Goal: Transaction & Acquisition: Subscribe to service/newsletter

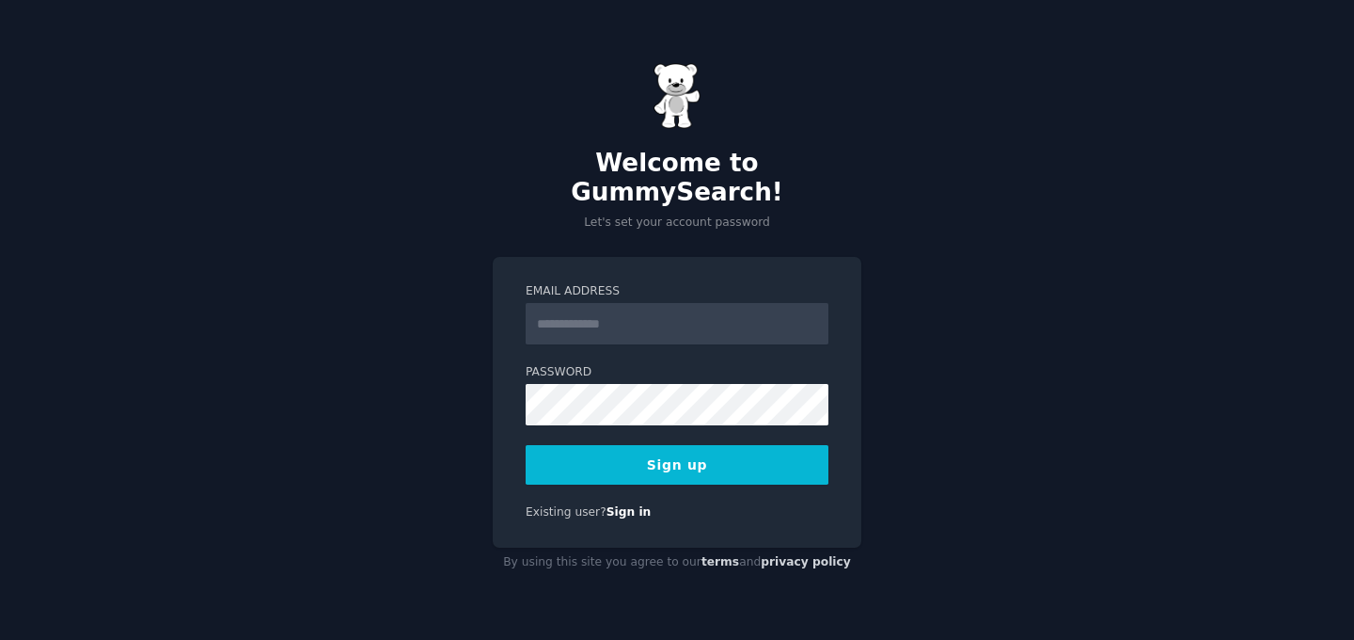
click at [681, 311] on input "Email Address" at bounding box center [677, 323] width 303 height 41
type input "**********"
click at [775, 460] on button "Sign up" at bounding box center [677, 465] width 303 height 40
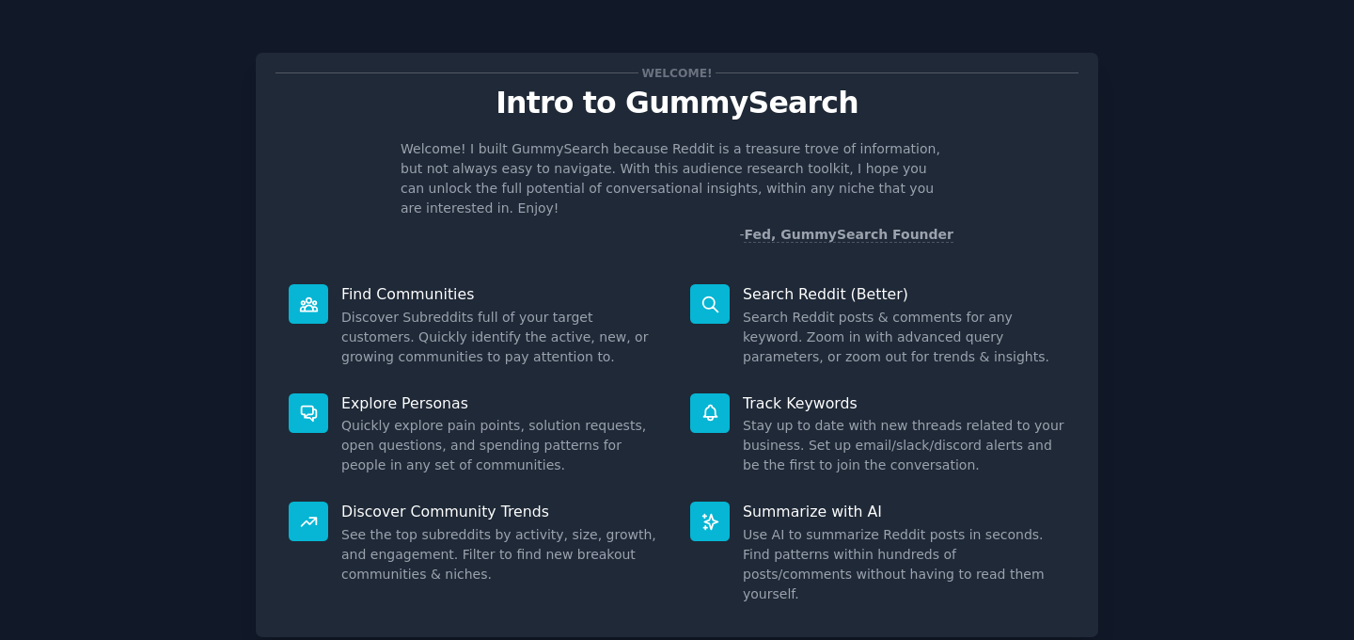
scroll to position [96, 0]
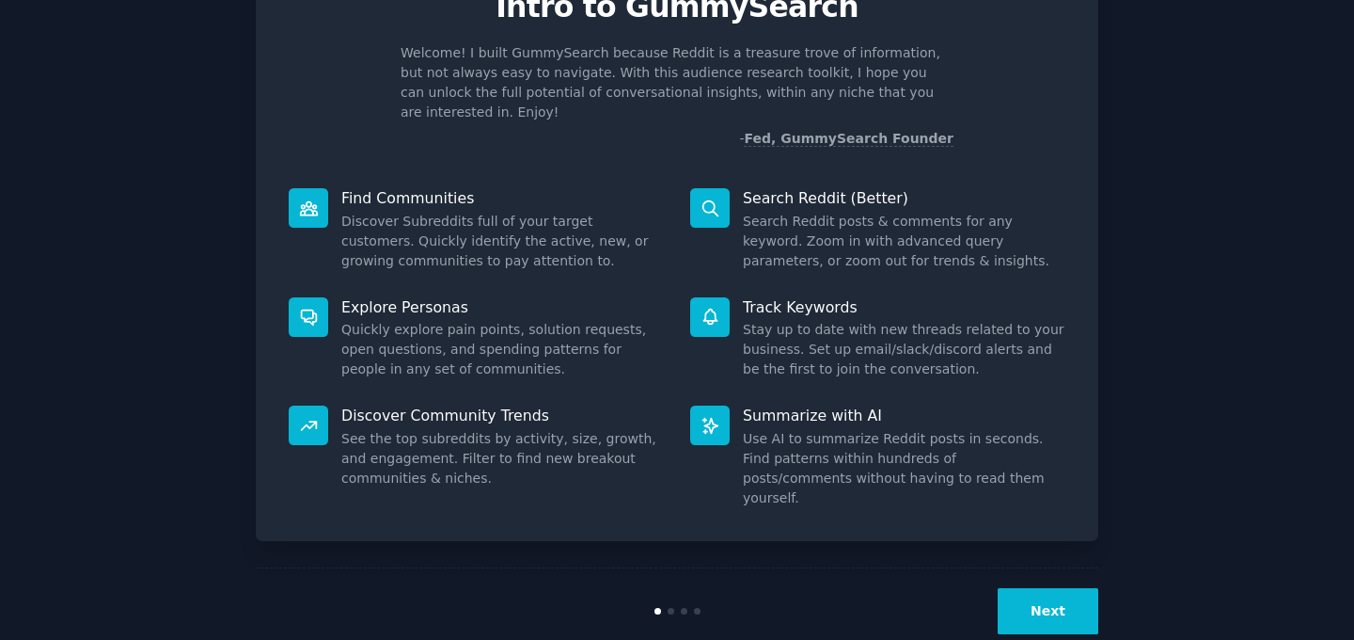
click at [1032, 588] on button "Next" at bounding box center [1048, 611] width 101 height 46
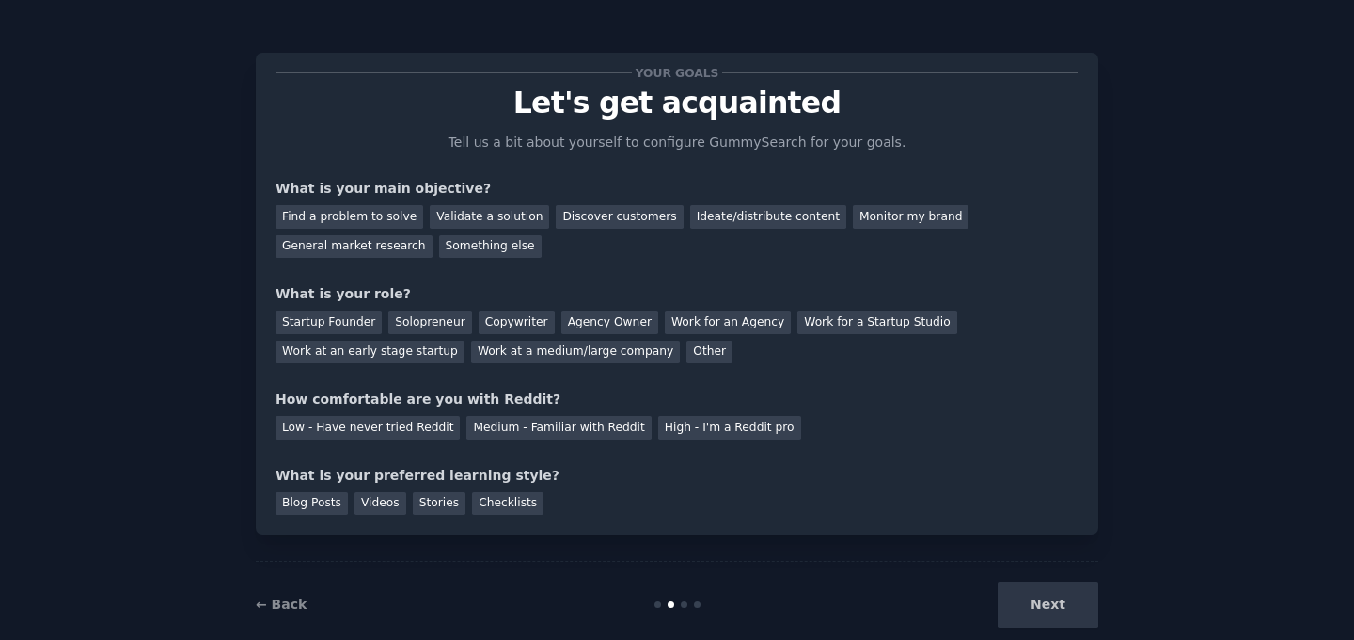
click at [1039, 607] on div "Next" at bounding box center [957, 604] width 281 height 46
click at [382, 221] on div "Find a problem to solve" at bounding box center [350, 217] width 148 height 24
click at [416, 246] on div "General market research" at bounding box center [354, 247] width 157 height 24
click at [393, 213] on div "Find a problem to solve" at bounding box center [350, 217] width 148 height 24
click at [444, 322] on div "Solopreneur" at bounding box center [429, 322] width 83 height 24
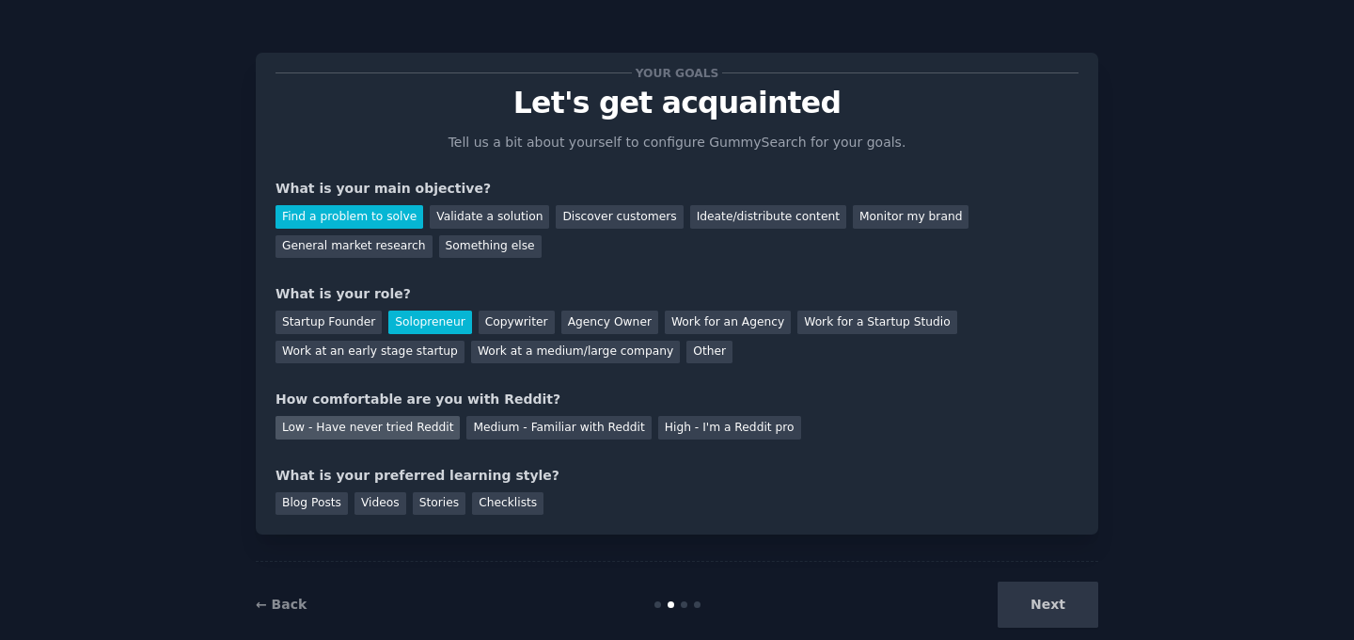
click at [434, 429] on div "Low - Have never tried Reddit" at bounding box center [368, 428] width 184 height 24
click at [432, 439] on div "Your goals Let's get acquainted Tell us a bit about yourself to configure Gummy…" at bounding box center [677, 293] width 803 height 442
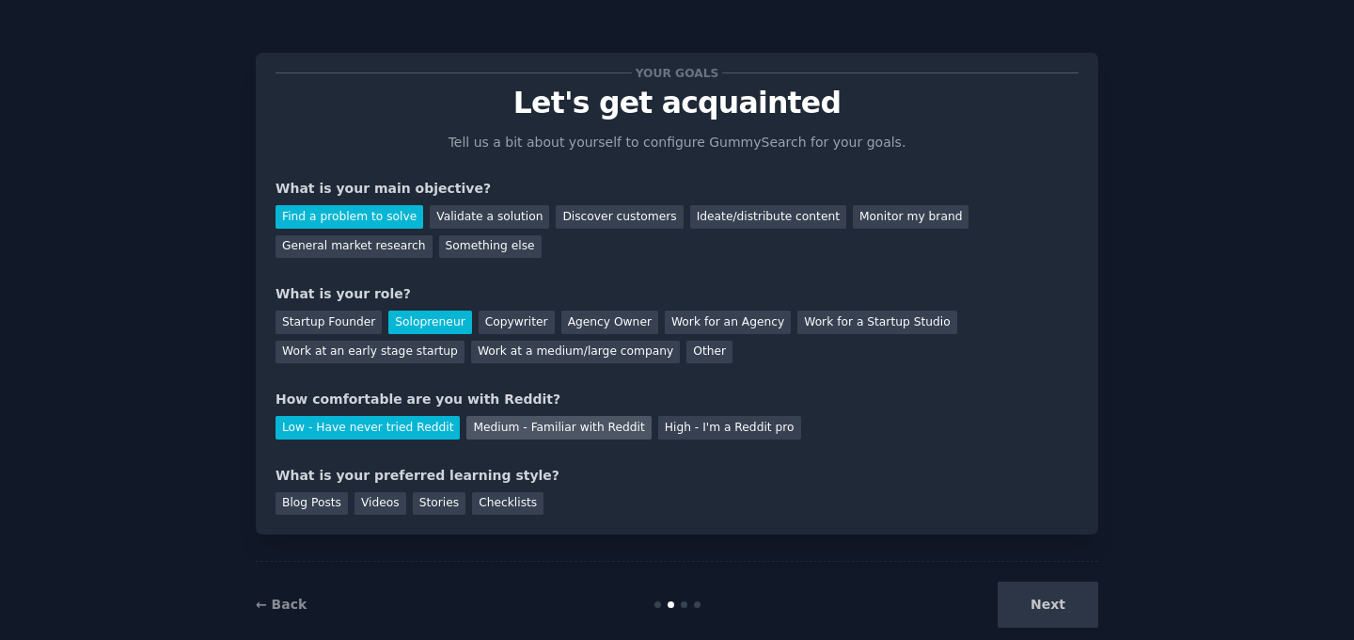
click at [474, 436] on div "Medium - Familiar with Reddit" at bounding box center [559, 428] width 184 height 24
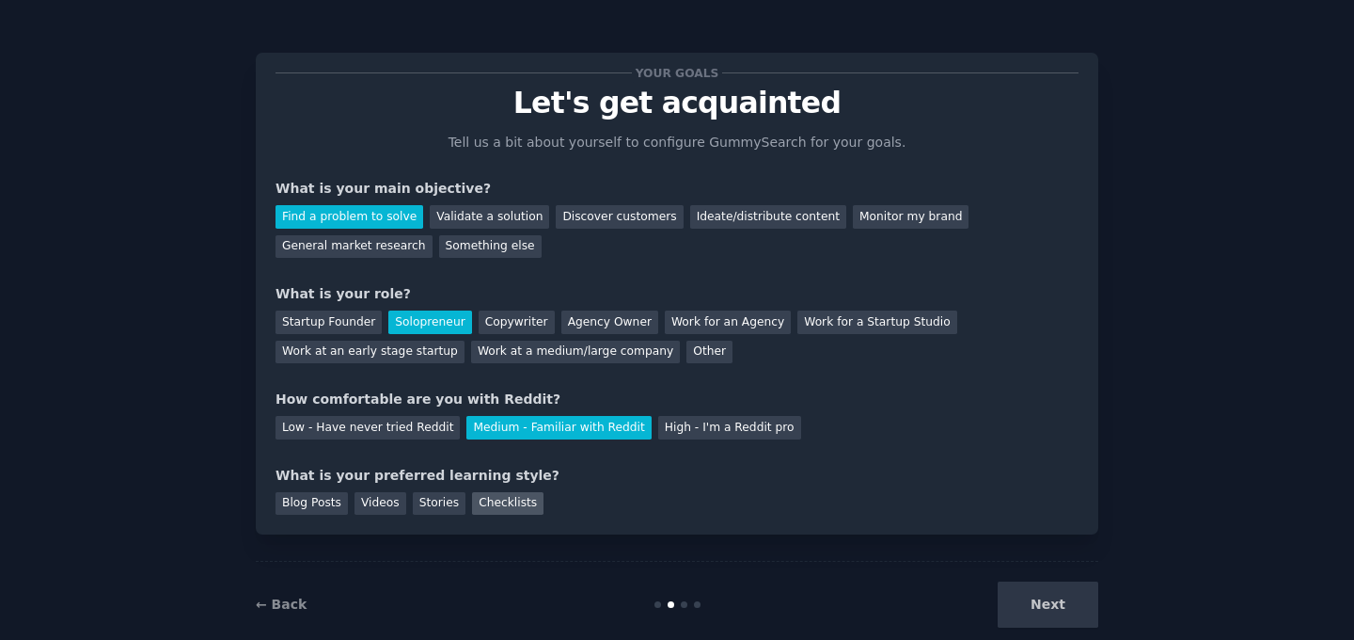
click at [481, 505] on div "Checklists" at bounding box center [507, 504] width 71 height 24
click at [1029, 594] on button "Next" at bounding box center [1048, 604] width 101 height 46
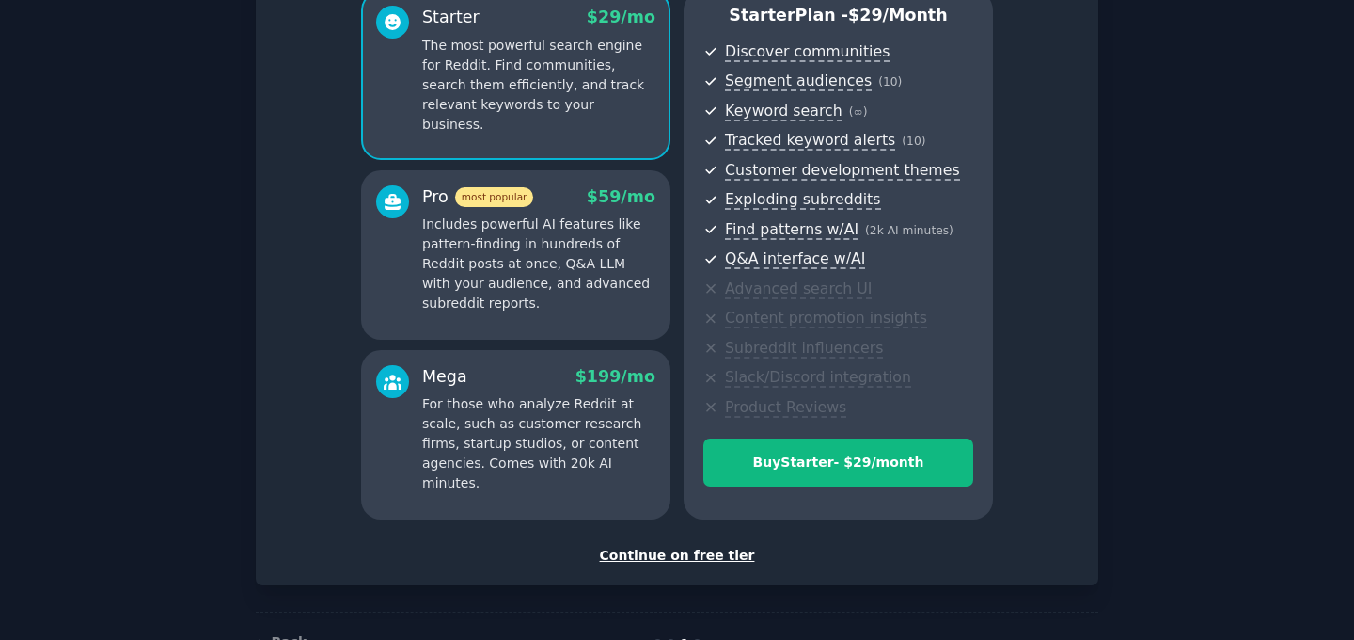
scroll to position [170, 0]
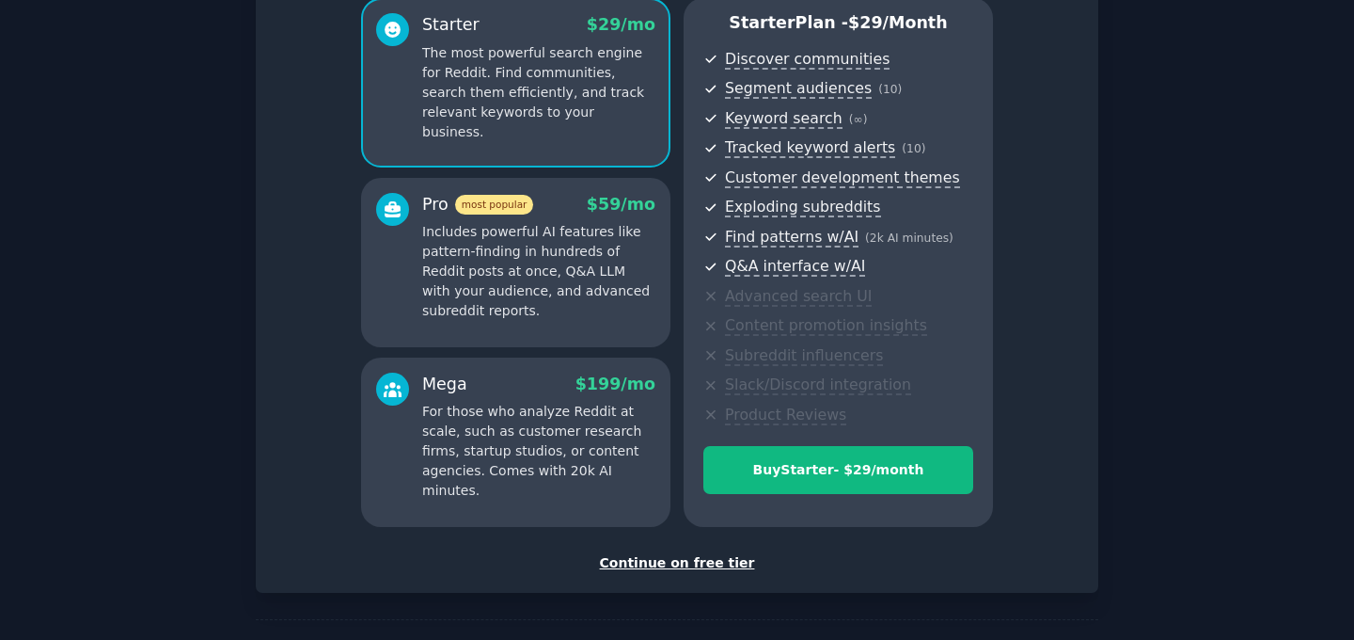
click at [716, 562] on div "Continue on free tier" at bounding box center [677, 563] width 803 height 20
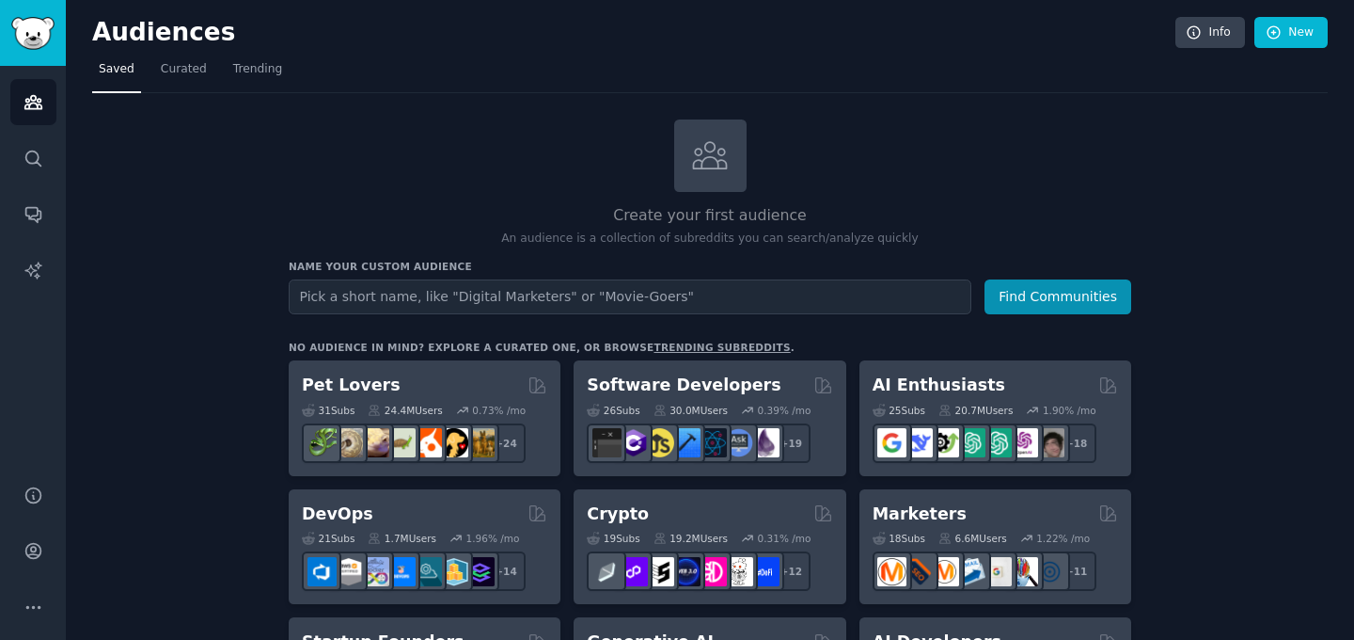
scroll to position [130, 0]
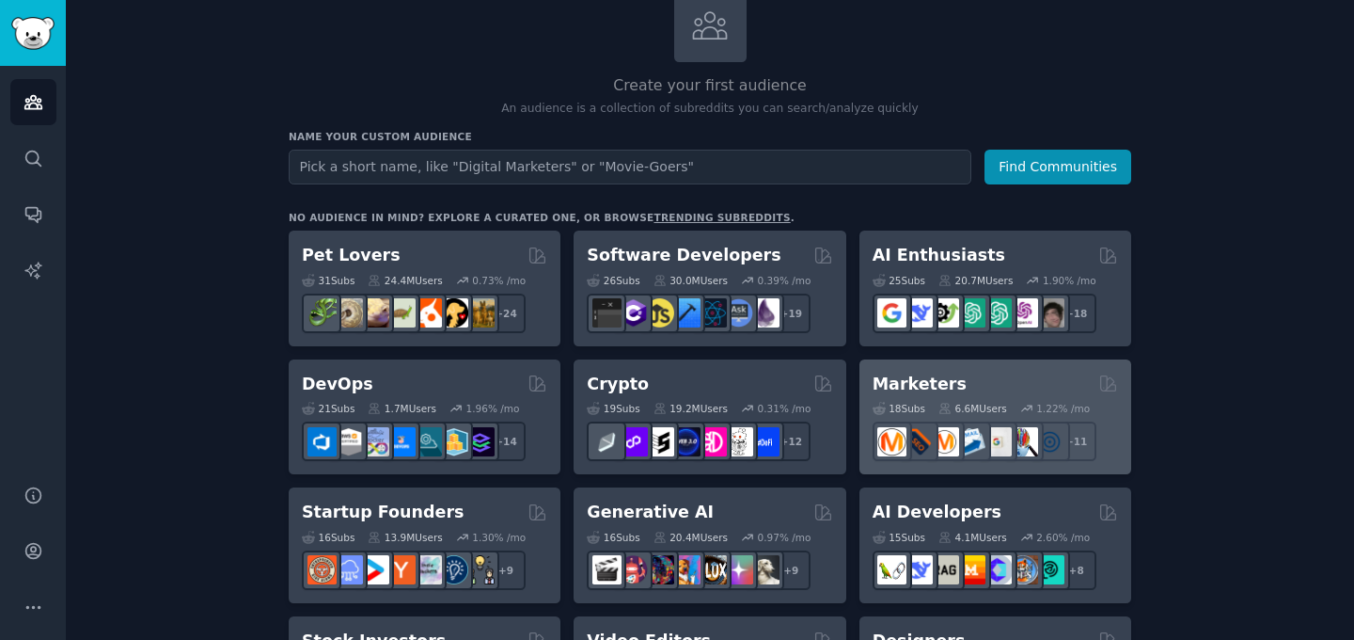
click at [912, 389] on h2 "Marketers" at bounding box center [920, 384] width 94 height 24
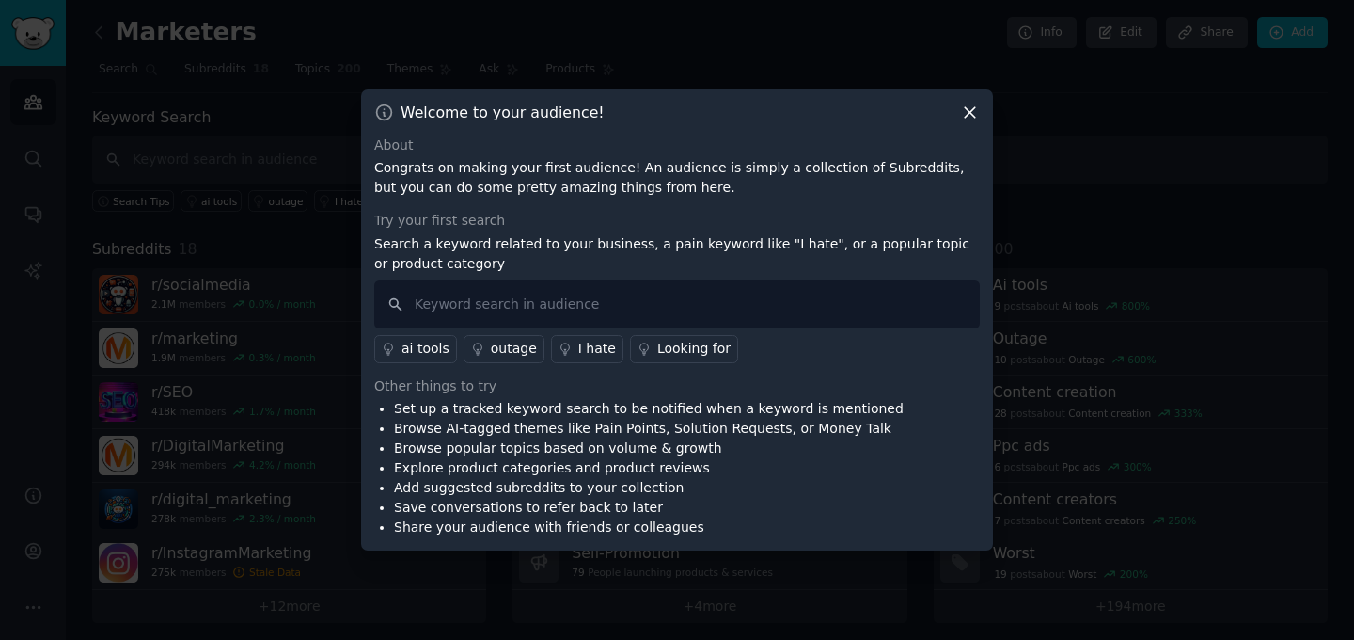
click at [968, 119] on icon at bounding box center [970, 113] width 20 height 20
